Goal: Find specific page/section: Find specific page/section

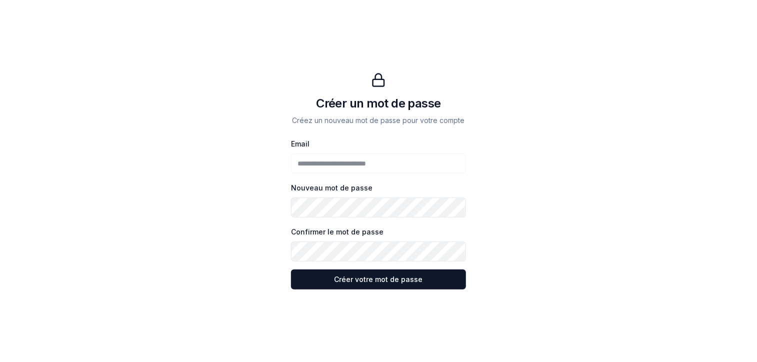
click at [291, 269] on button "Créer votre mot de passe Créer votre mot de passe" at bounding box center [378, 279] width 175 height 20
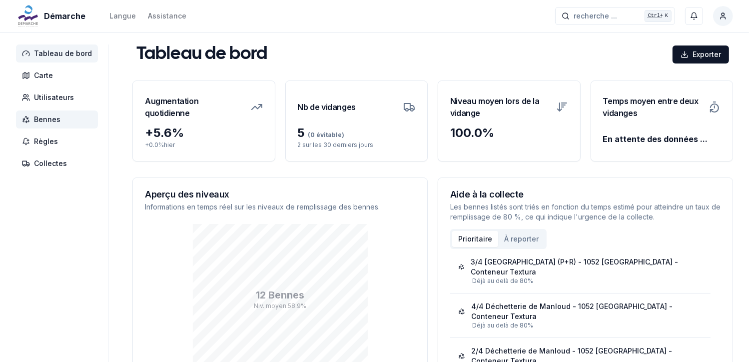
click at [44, 114] on span "Bennes" at bounding box center [47, 119] width 26 height 10
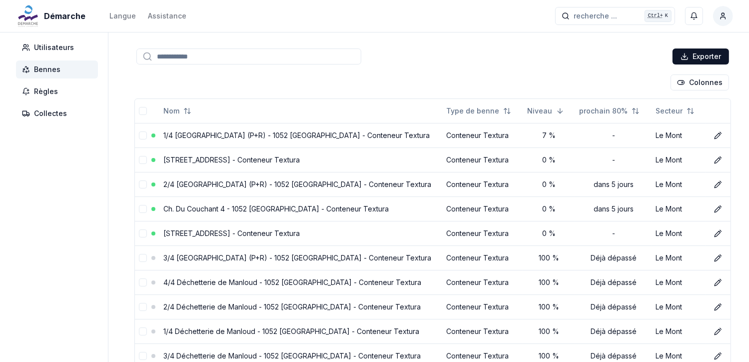
scroll to position [100, 0]
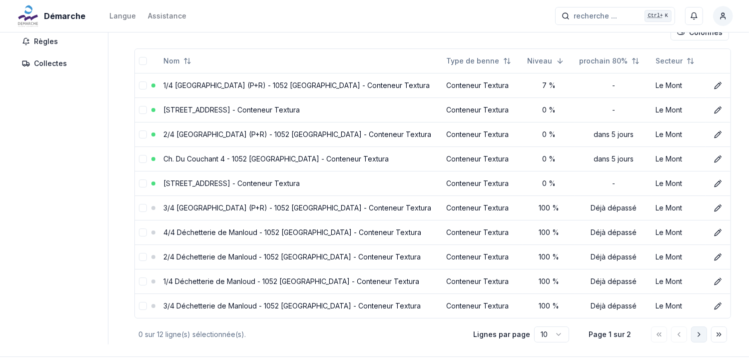
click at [699, 332] on polyline "Aller à la page suivante" at bounding box center [699, 334] width 2 height 4
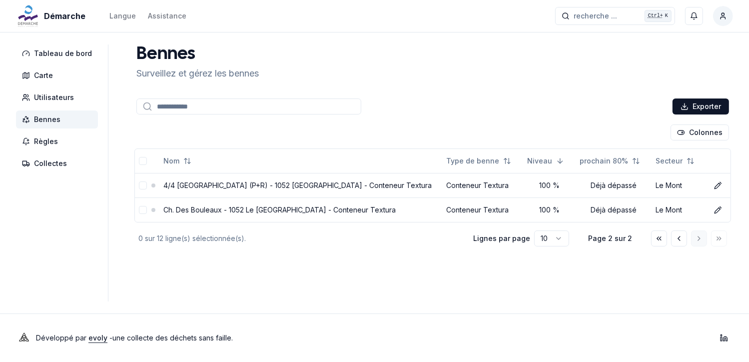
scroll to position [0, 0]
click at [686, 237] on polyline "Aller à la page précédente" at bounding box center [687, 238] width 2 height 4
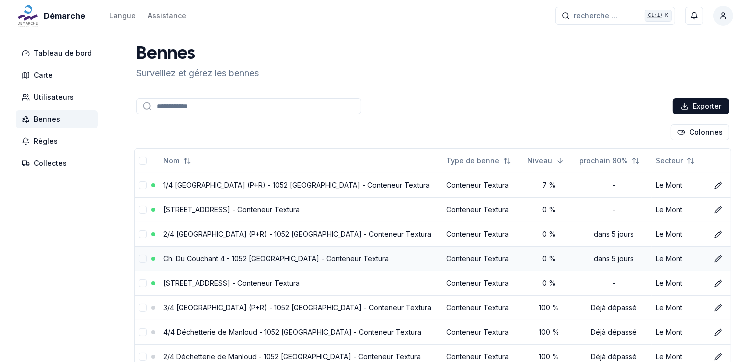
scroll to position [50, 0]
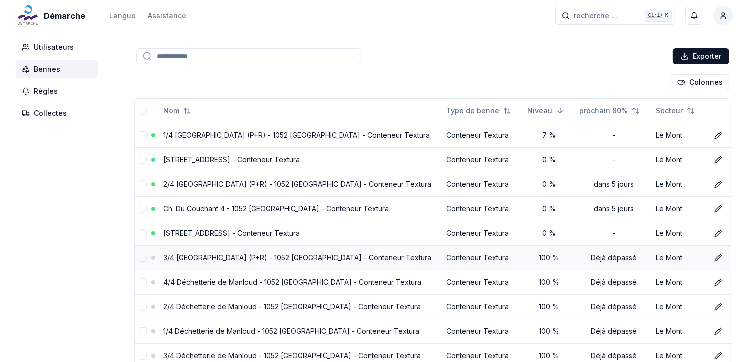
click at [320, 261] on td "3/4 [GEOGRAPHIC_DATA] (P+R) - 1052 [GEOGRAPHIC_DATA] - Conteneur Textura" at bounding box center [300, 257] width 283 height 24
click at [299, 255] on link "3/4 [GEOGRAPHIC_DATA] (P+R) - 1052 [GEOGRAPHIC_DATA] - Conteneur Textura" at bounding box center [297, 257] width 268 height 8
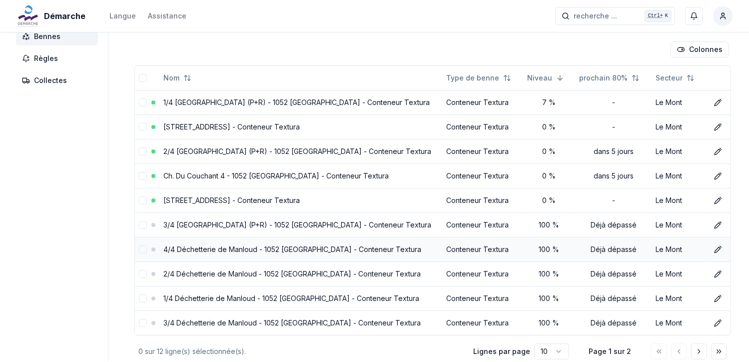
scroll to position [100, 0]
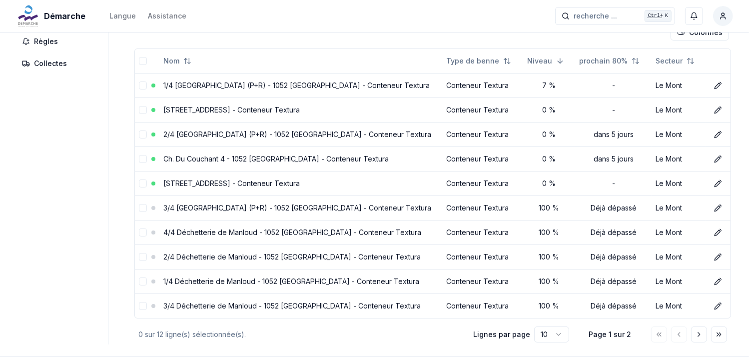
click at [562, 332] on html "Démarche Langue Assistance recherche ... recherche ... Ctrl+ K [PERSON_NAME] Ta…" at bounding box center [374, 152] width 749 height 505
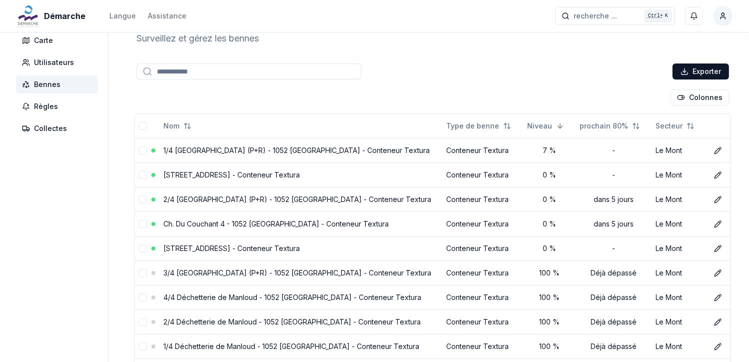
scroll to position [50, 0]
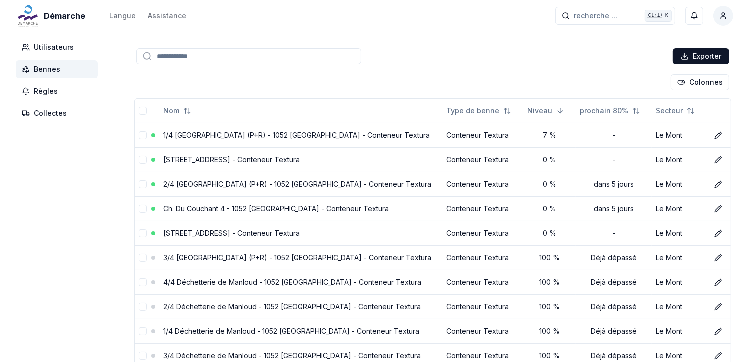
click at [119, 197] on div "Tableau de bord Carte Utilisateurs Bennes Règles Collectes Bennes Surveillez et…" at bounding box center [374, 219] width 749 height 449
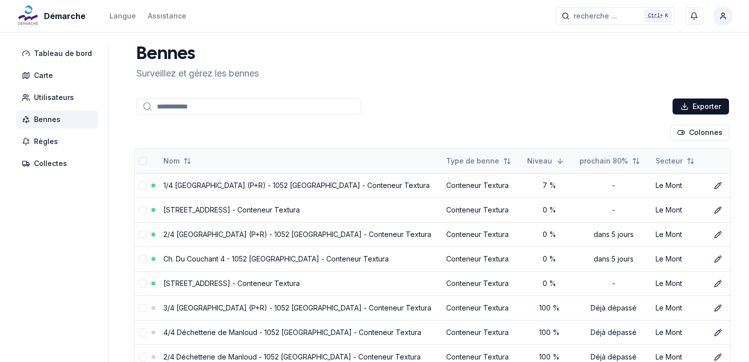
scroll to position [50, 0]
